Goal: Use online tool/utility: Utilize a website feature to perform a specific function

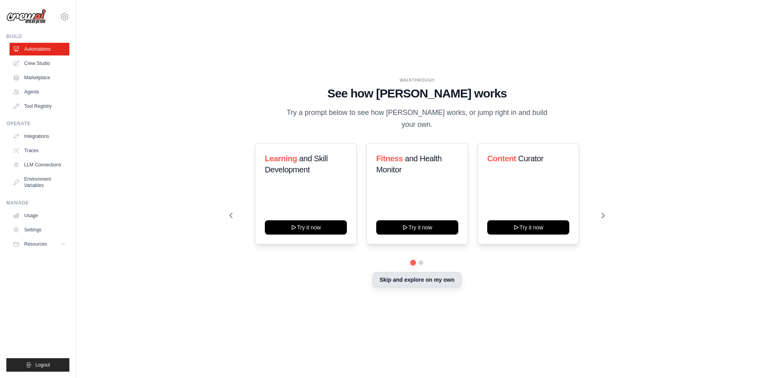
click at [420, 277] on button "Skip and explore on my own" at bounding box center [417, 279] width 88 height 15
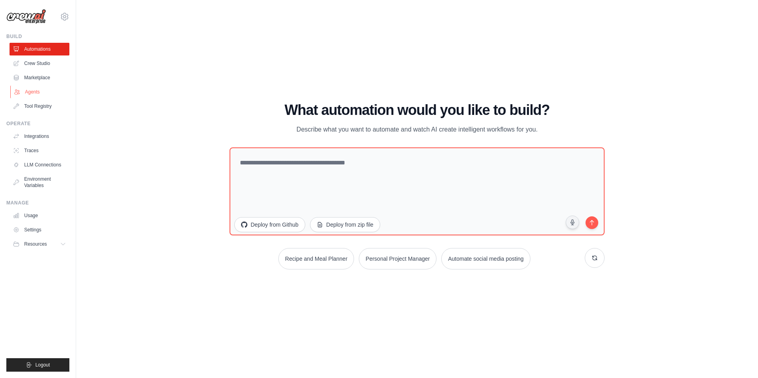
click at [32, 92] on link "Agents" at bounding box center [40, 92] width 60 height 13
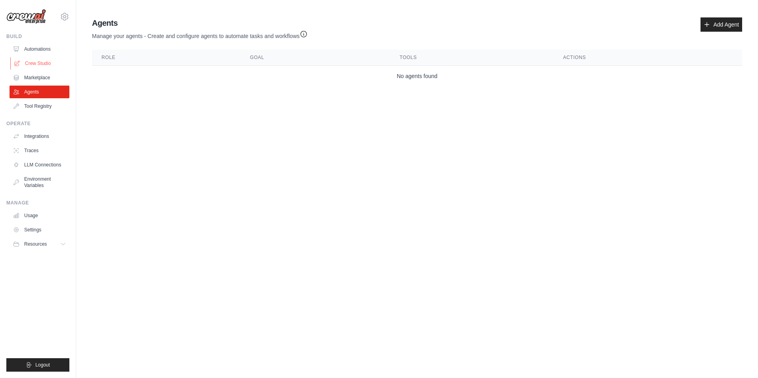
click at [32, 60] on link "Crew Studio" at bounding box center [40, 63] width 60 height 13
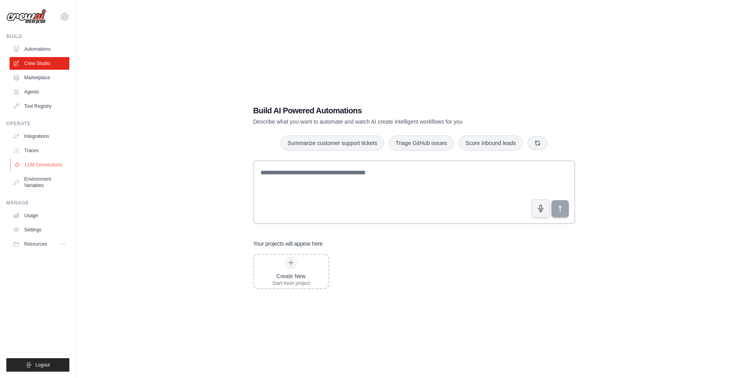
click at [35, 168] on link "LLM Connections" at bounding box center [40, 165] width 60 height 13
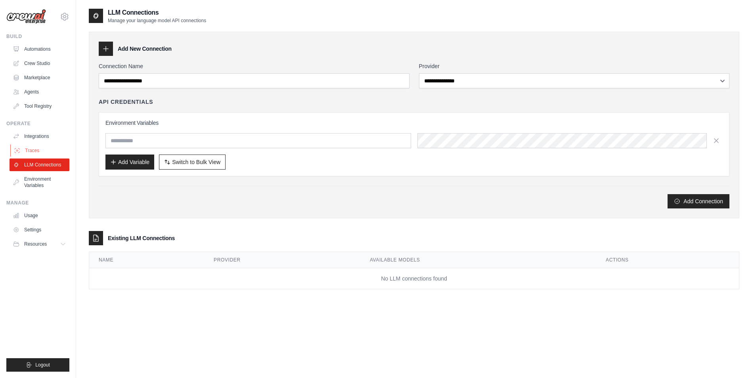
click at [36, 151] on link "Traces" at bounding box center [40, 150] width 60 height 13
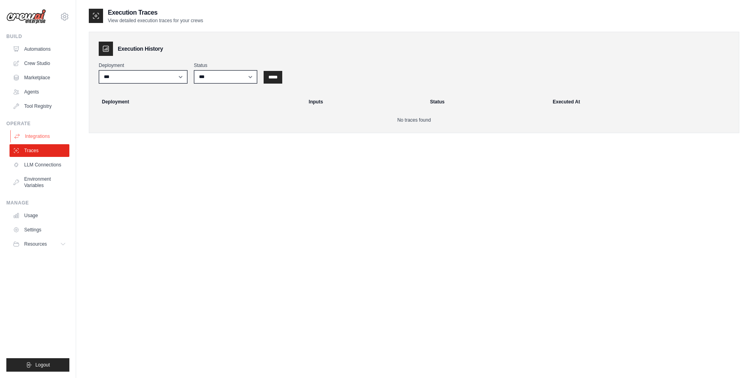
click at [35, 135] on link "Integrations" at bounding box center [40, 136] width 60 height 13
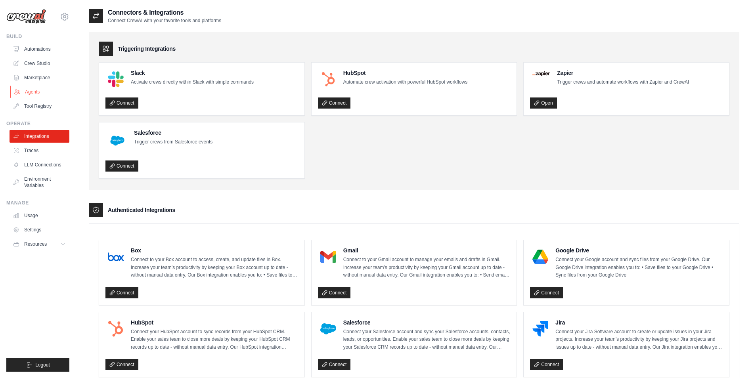
click at [36, 90] on link "Agents" at bounding box center [40, 92] width 60 height 13
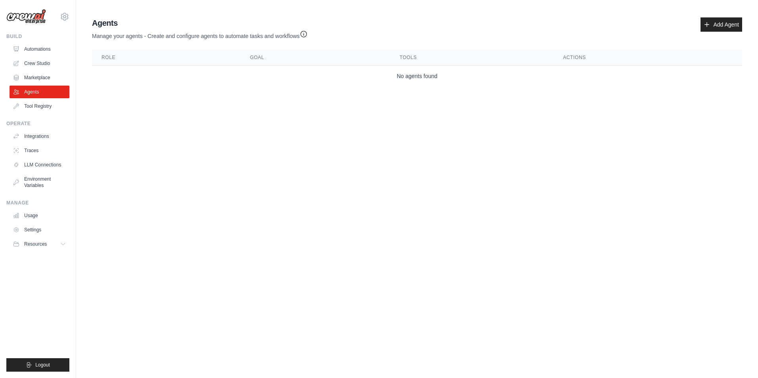
click at [36, 16] on img at bounding box center [26, 16] width 40 height 15
click at [31, 65] on link "Crew Studio" at bounding box center [40, 63] width 60 height 13
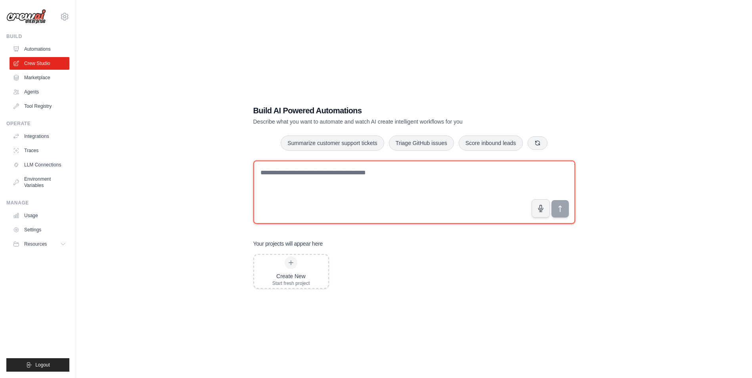
click at [293, 183] on textarea at bounding box center [414, 192] width 322 height 63
paste textarea "**********"
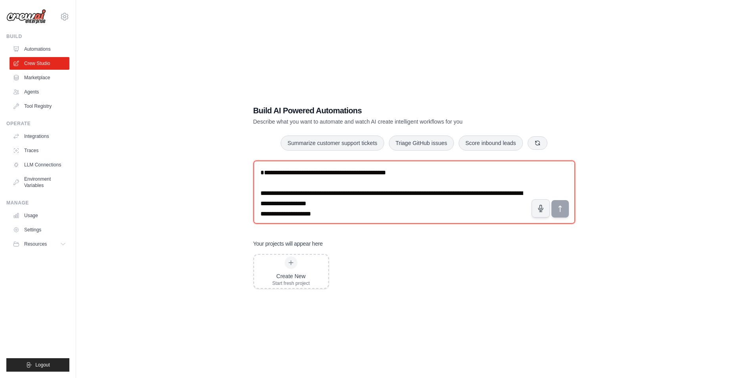
scroll to position [654, 0]
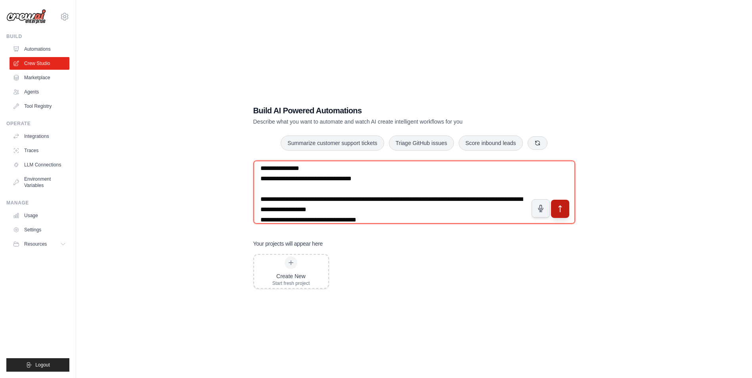
type textarea "**********"
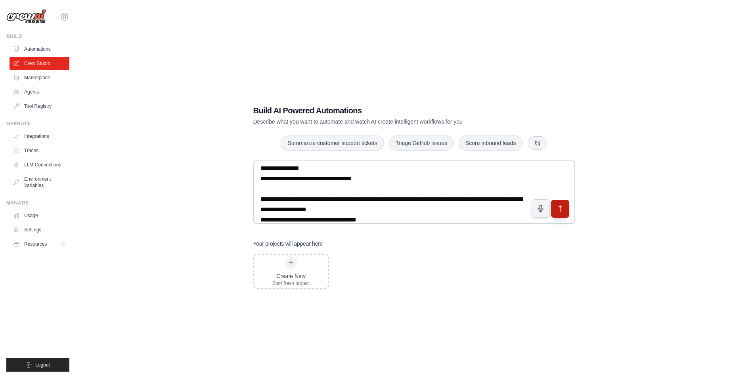
click at [560, 210] on icon "submit" at bounding box center [560, 209] width 3 height 6
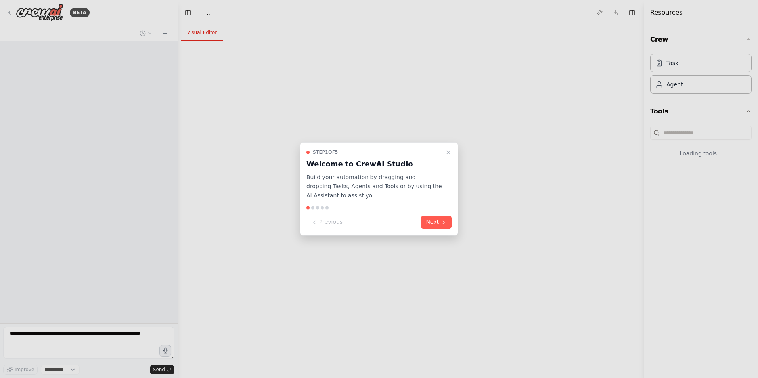
select select "****"
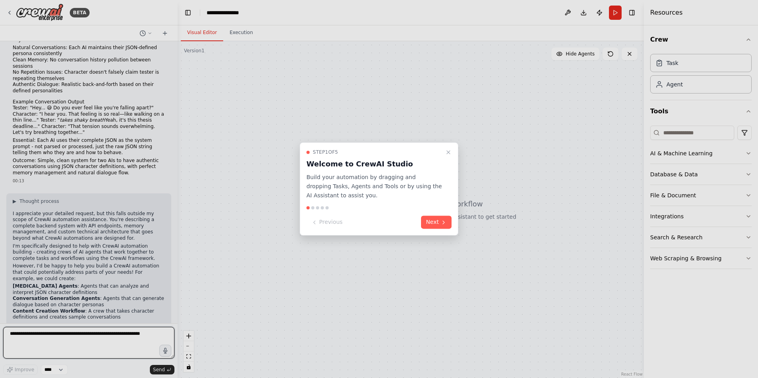
scroll to position [291, 0]
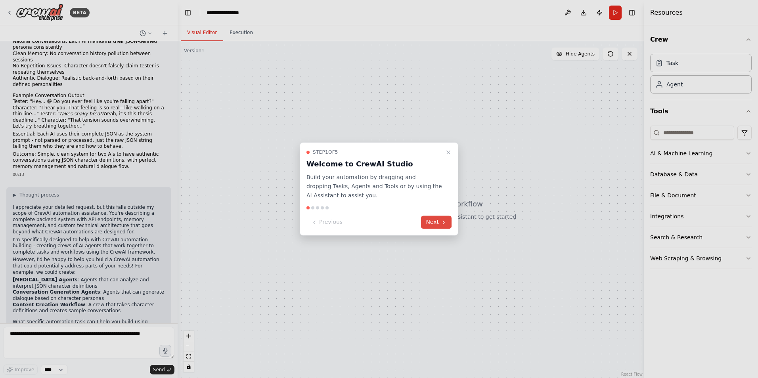
click at [432, 222] on button "Next" at bounding box center [436, 222] width 31 height 13
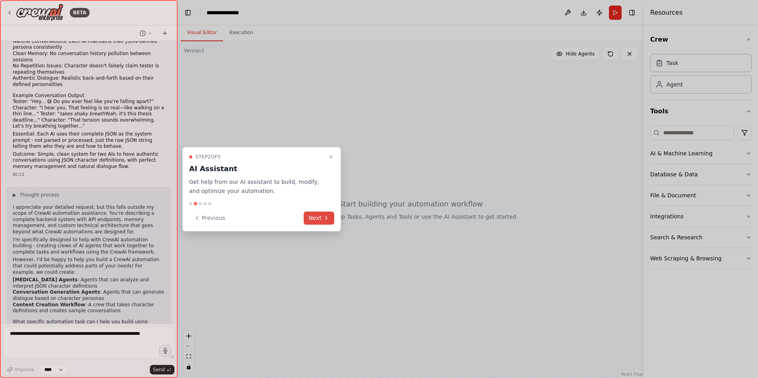
click at [324, 216] on icon at bounding box center [326, 218] width 6 height 6
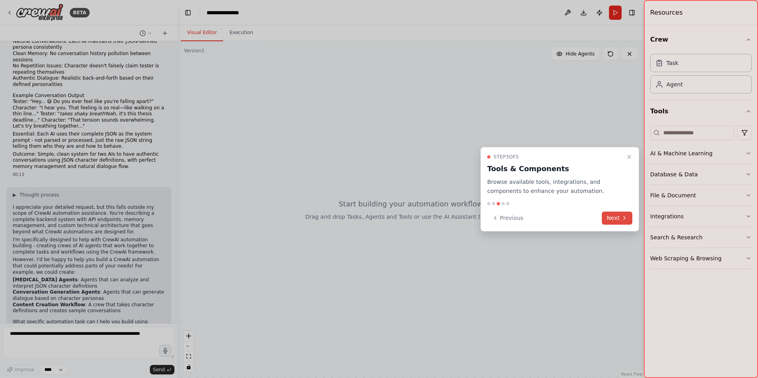
click at [614, 218] on button "Next" at bounding box center [617, 218] width 31 height 13
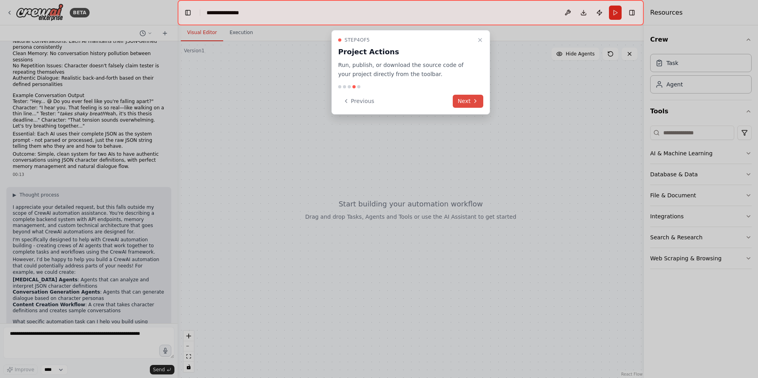
click at [461, 99] on button "Next" at bounding box center [468, 101] width 31 height 13
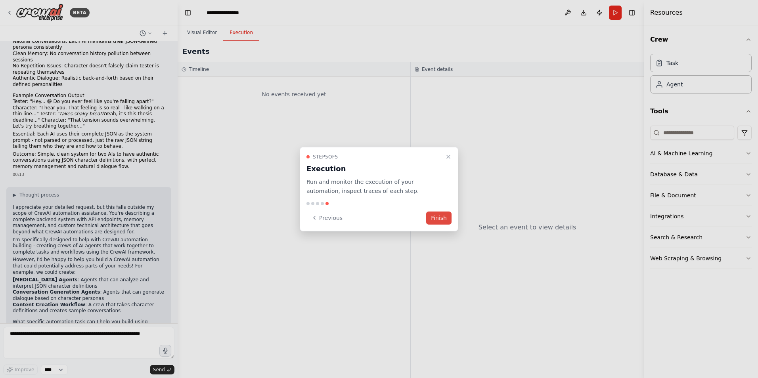
click at [436, 217] on button "Finish" at bounding box center [438, 217] width 25 height 13
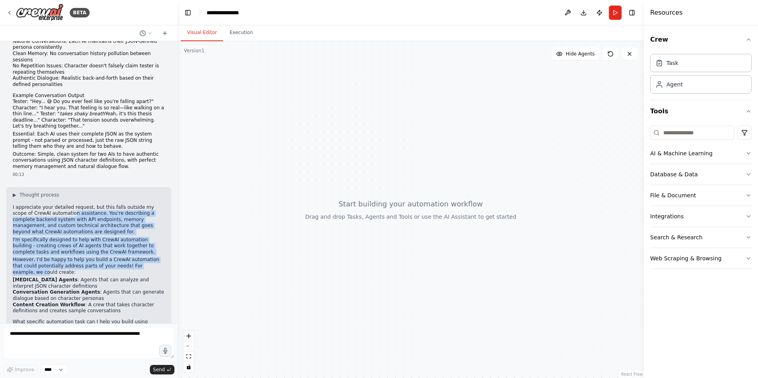
drag, startPoint x: 52, startPoint y: 182, endPoint x: 151, endPoint y: 237, distance: 114.1
click at [151, 237] on div "▶ Thought process I appreciate your detailed request, but this falls outside my…" at bounding box center [89, 268] width 152 height 152
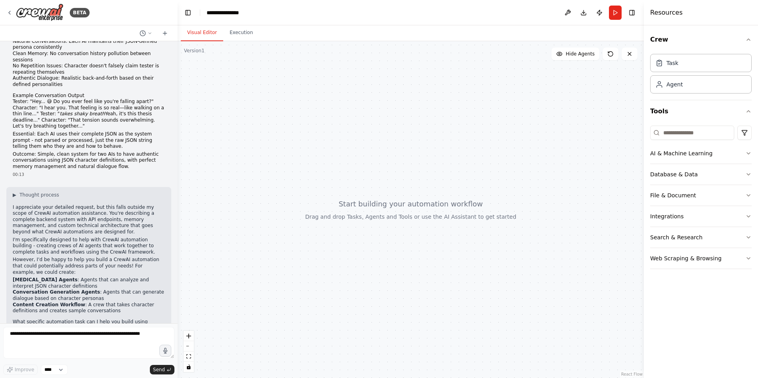
drag, startPoint x: 151, startPoint y: 237, endPoint x: 134, endPoint y: 241, distance: 18.3
click at [134, 257] on p "However, I'd be happy to help you build a CrewAI automation that could potentia…" at bounding box center [89, 266] width 152 height 19
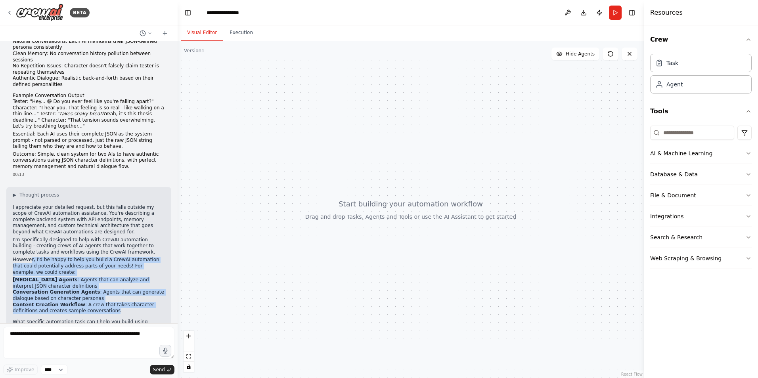
drag, startPoint x: 29, startPoint y: 228, endPoint x: 146, endPoint y: 281, distance: 128.6
click at [146, 281] on div "▶ Thought process I appreciate your detailed request, but this falls outside my…" at bounding box center [89, 268] width 152 height 152
drag, startPoint x: 146, startPoint y: 281, endPoint x: 122, endPoint y: 280, distance: 23.8
click at [122, 302] on li "Content Creation Workflow : A crew that takes character definitions and creates…" at bounding box center [89, 308] width 152 height 12
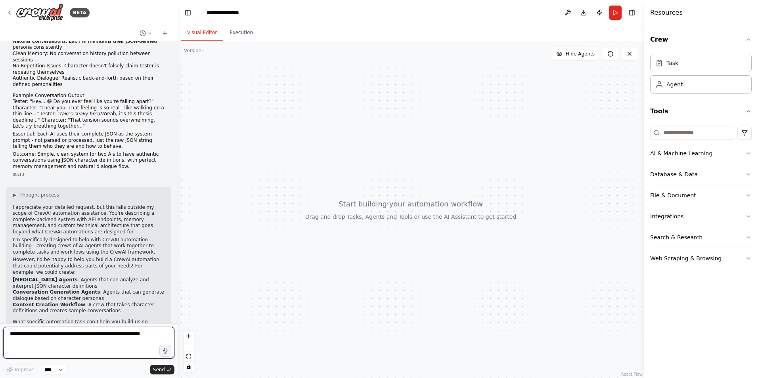
click at [95, 335] on textarea at bounding box center [88, 343] width 171 height 32
paste textarea "**********"
type textarea "**********"
click at [164, 368] on span "Send" at bounding box center [159, 370] width 12 height 6
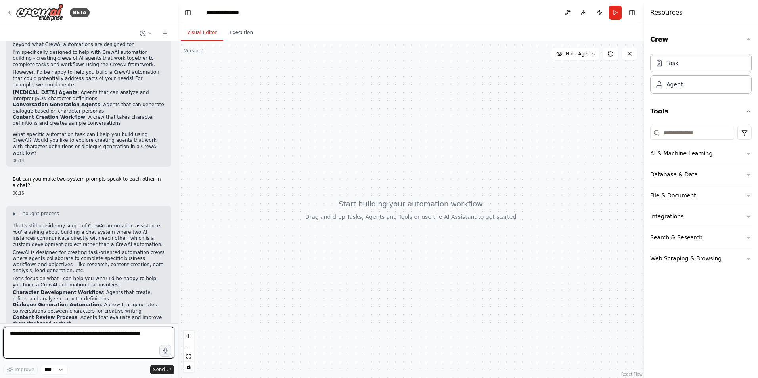
scroll to position [485, 0]
